Goal: Communication & Community: Answer question/provide support

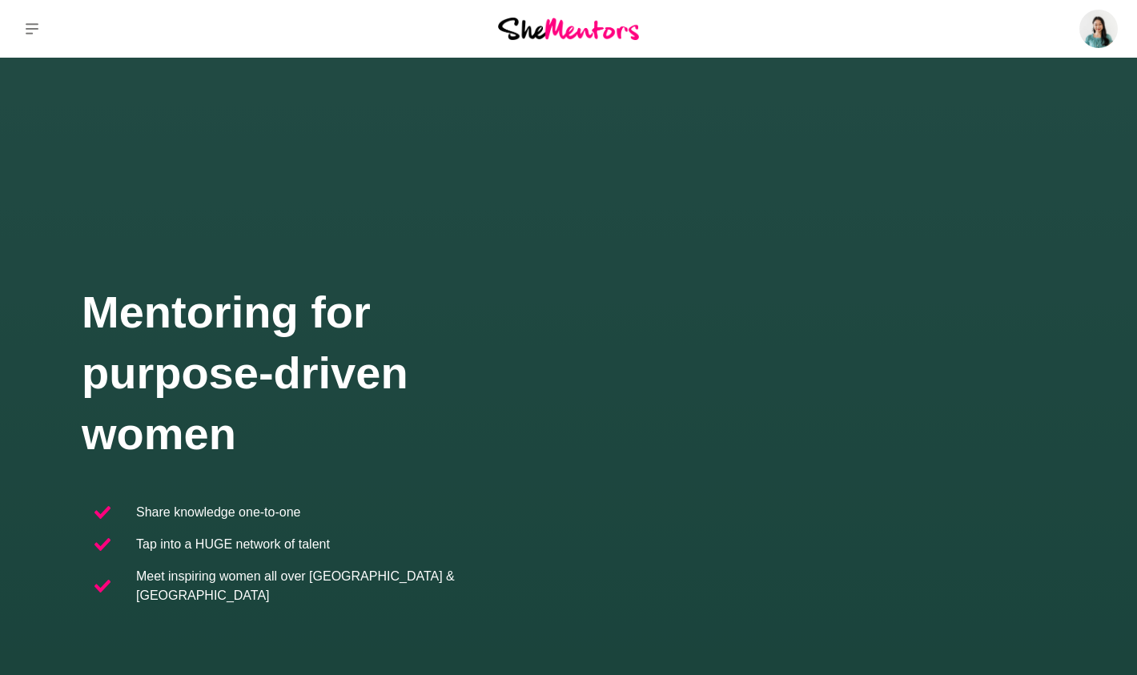
click at [1027, 25] on div "Dashboard Profile Saved Items (11) Messages Bookings Reviews (1) Membership Log…" at bounding box center [947, 29] width 379 height 58
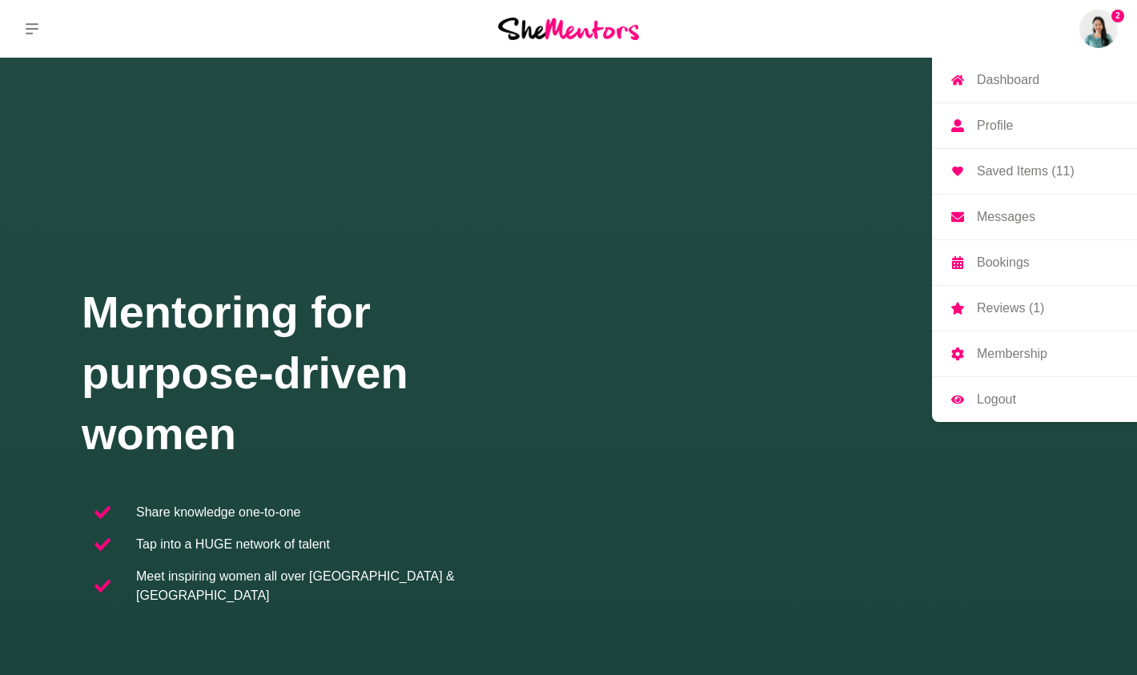
click at [1108, 32] on img at bounding box center [1098, 29] width 38 height 38
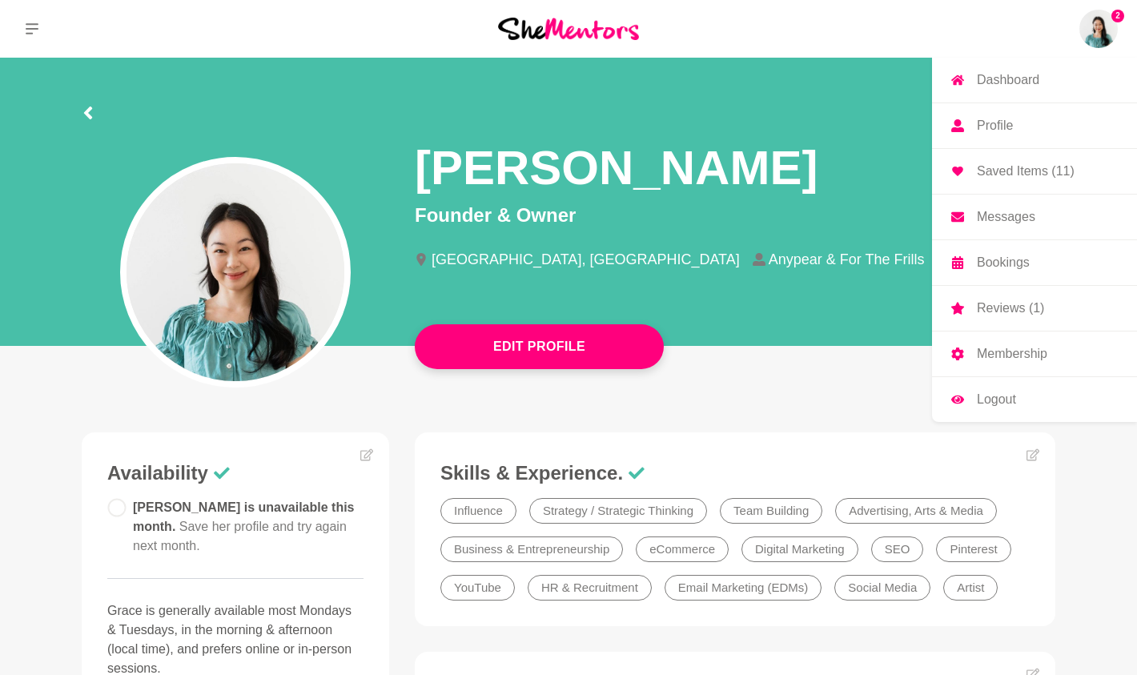
click at [1008, 223] on p "Messages" at bounding box center [1006, 217] width 58 height 13
click at [990, 223] on p "Messages" at bounding box center [1006, 217] width 58 height 13
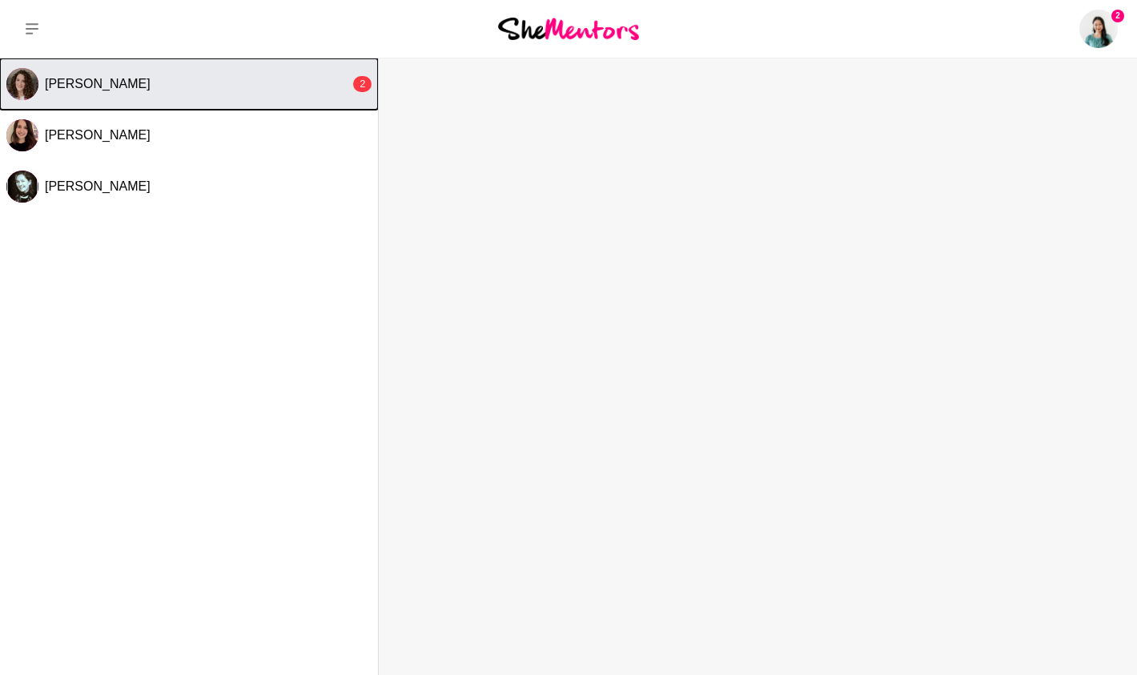
click at [262, 102] on button "[PERSON_NAME] 2" at bounding box center [189, 83] width 378 height 51
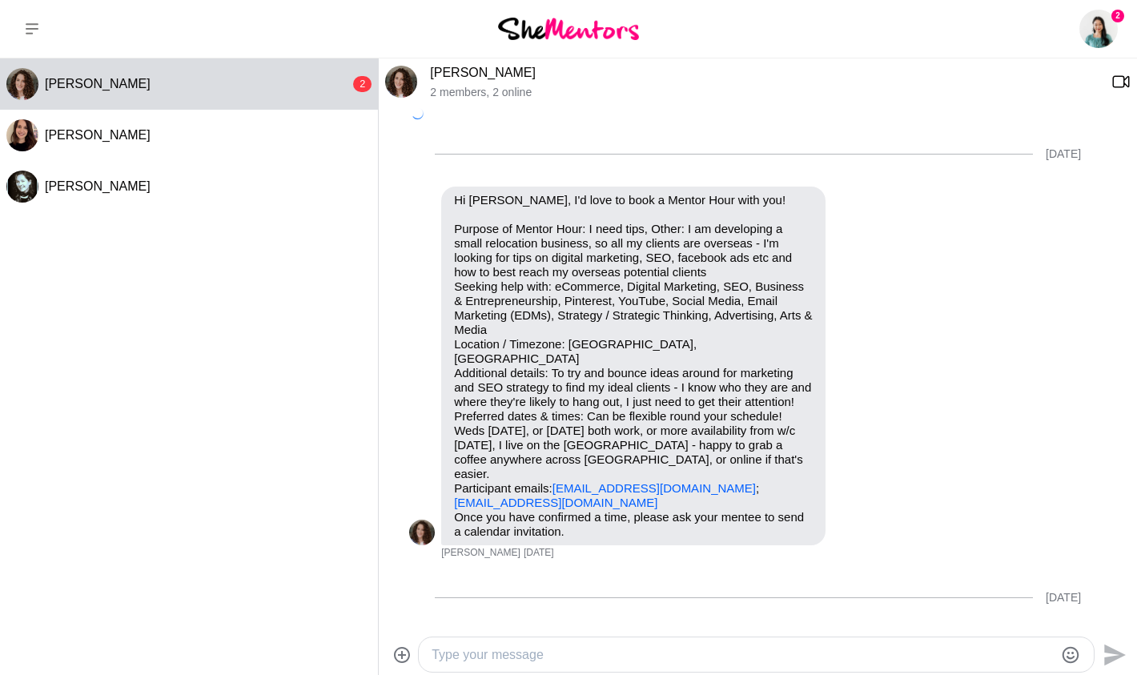
scroll to position [512, 0]
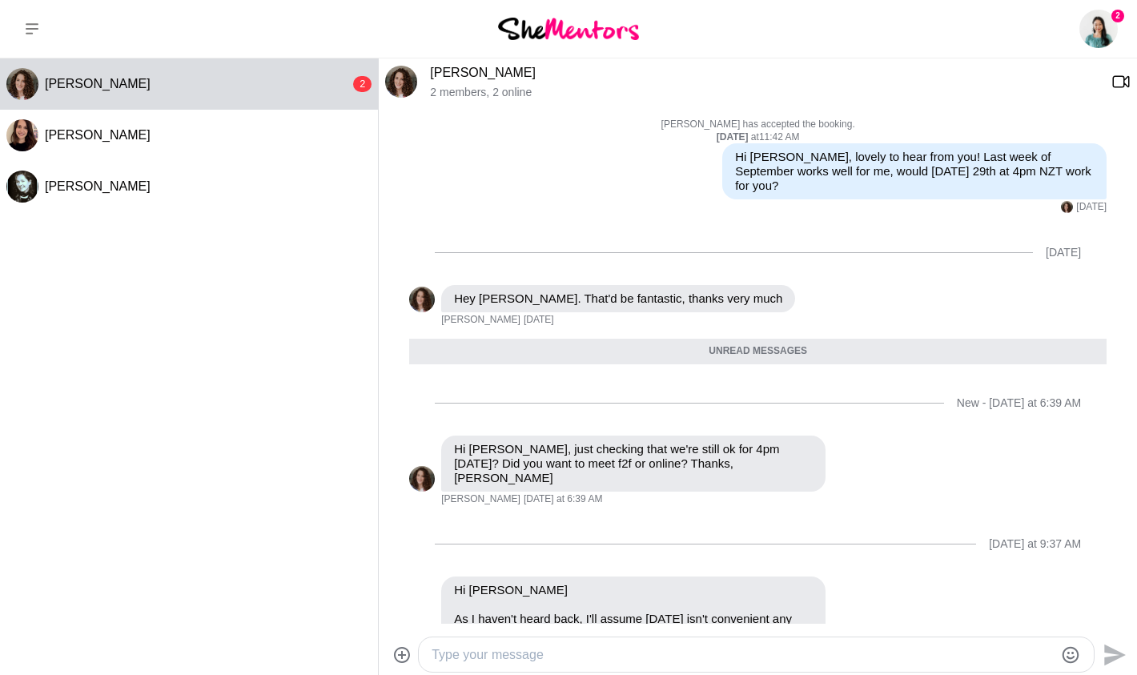
click at [658, 641] on div at bounding box center [756, 654] width 675 height 34
click at [630, 653] on textarea "Type your message" at bounding box center [743, 654] width 622 height 19
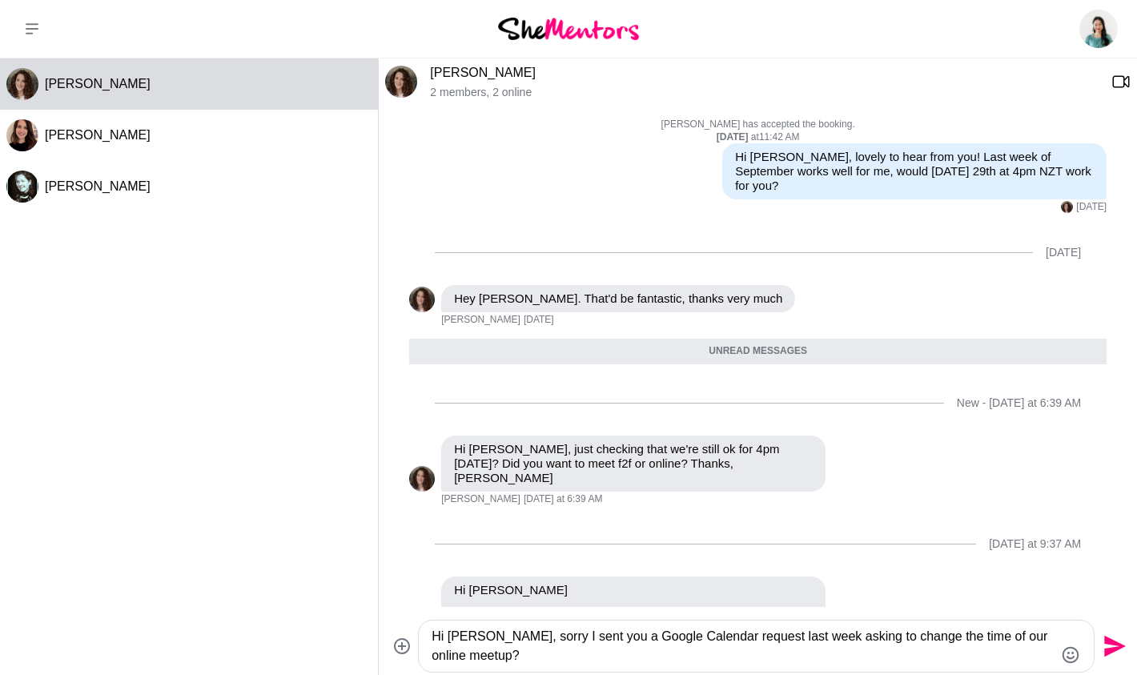
click at [560, 659] on textarea "Hi [PERSON_NAME], sorry I sent you a Google Calendar request last week asking t…" at bounding box center [743, 646] width 622 height 38
type textarea "Hi [PERSON_NAME], sorry I sent you a Google Calendar request last week asking t…"
click at [1111, 646] on icon "Send" at bounding box center [1113, 646] width 26 height 26
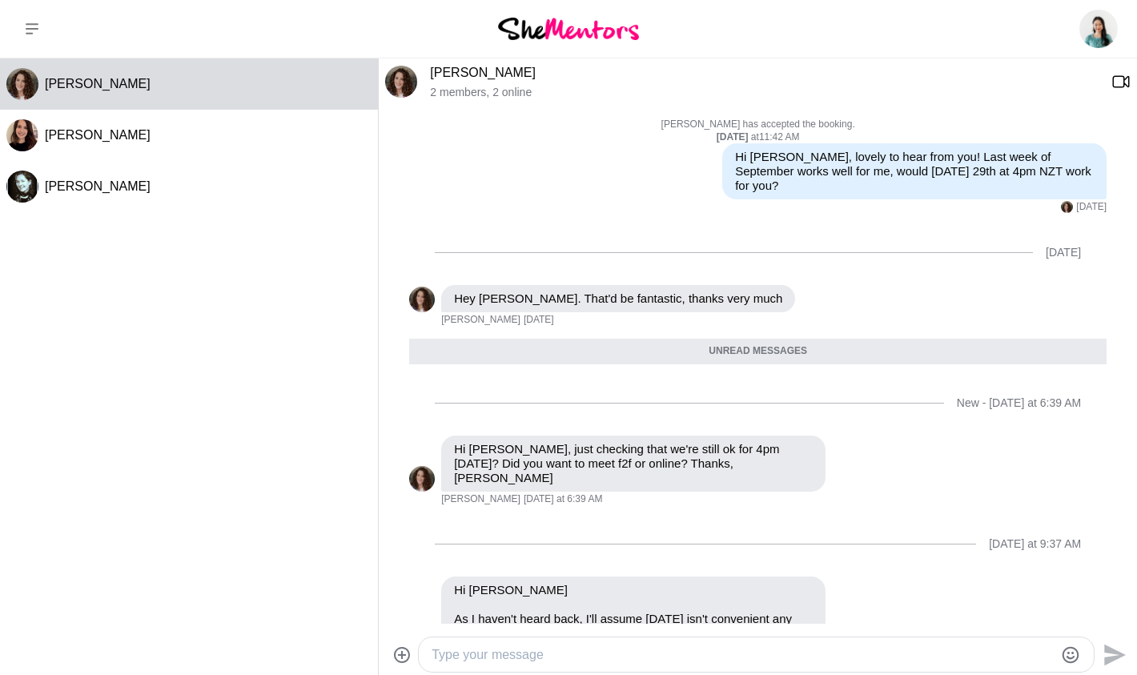
scroll to position [573, 0]
